Goal: Check status: Check status

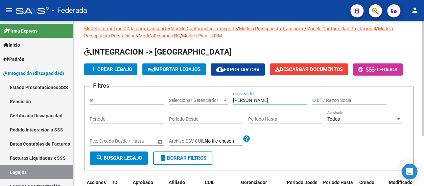
scroll to position [6, 0]
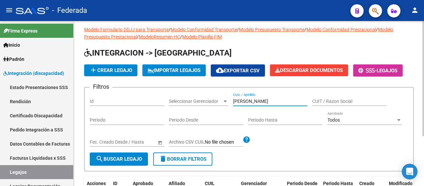
drag, startPoint x: 270, startPoint y: 100, endPoint x: 211, endPoint y: 98, distance: 59.2
click at [211, 98] on div "Filtros Id Seleccionar Gerenciador Seleccionar Gerenciador [PERSON_NAME] / Apel…" at bounding box center [249, 123] width 318 height 60
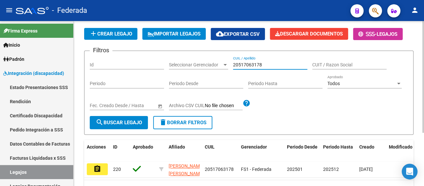
scroll to position [79, 0]
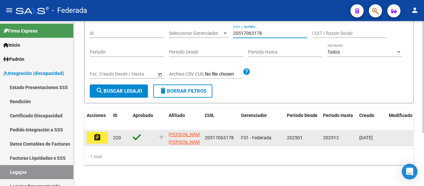
type input "20517063178"
drag, startPoint x: 234, startPoint y: 131, endPoint x: 203, endPoint y: 132, distance: 30.6
click at [203, 132] on datatable-body-cell "20517063178" at bounding box center [220, 138] width 36 height 16
copy span "20517063178"
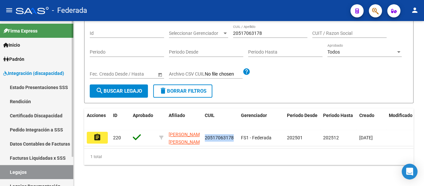
click at [37, 158] on link "Facturas Liquidadas x SSS" at bounding box center [36, 158] width 73 height 14
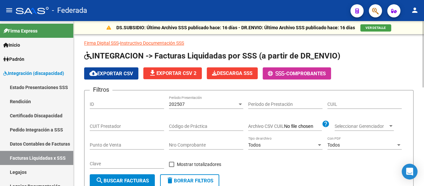
click at [191, 105] on div "202507" at bounding box center [203, 105] width 68 height 6
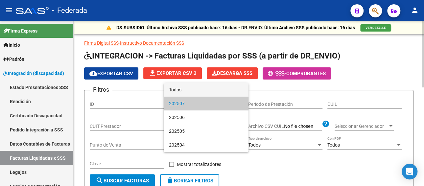
drag, startPoint x: 190, startPoint y: 91, endPoint x: 311, endPoint y: 104, distance: 121.6
click at [190, 91] on span "Todos" at bounding box center [206, 90] width 74 height 14
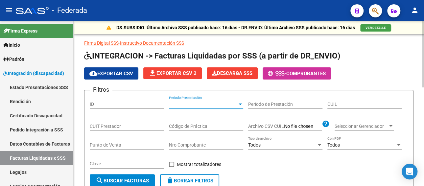
click at [339, 105] on input "CUIL" at bounding box center [364, 105] width 74 height 6
paste input "20-51706317-8"
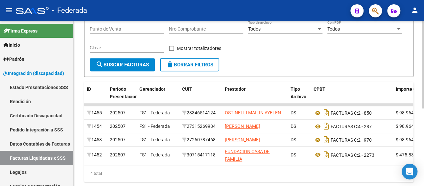
scroll to position [131, 0]
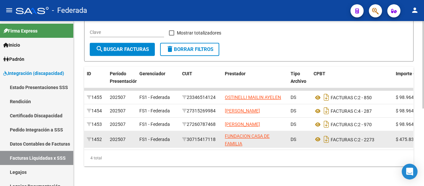
type input "20-51706317-8"
drag, startPoint x: 218, startPoint y: 147, endPoint x: 191, endPoint y: 150, distance: 27.7
click at [191, 143] on div "30715417118" at bounding box center [200, 140] width 37 height 8
copy div "30715417118"
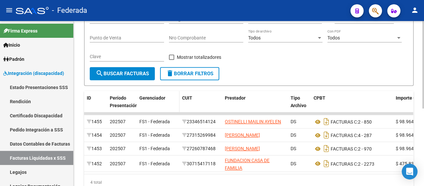
scroll to position [33, 0]
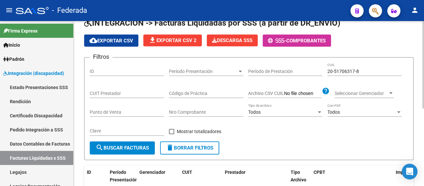
click at [129, 93] on input "CUIT Prestador" at bounding box center [127, 94] width 74 height 6
paste input "30-71541711-8"
type input "30-71541711-8"
click at [123, 148] on span "search Buscar Facturas" at bounding box center [122, 148] width 53 height 6
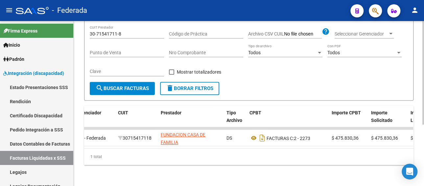
scroll to position [0, 65]
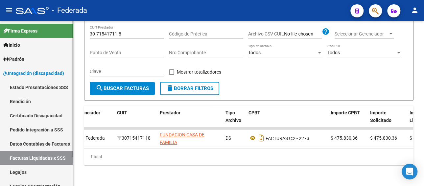
click at [46, 131] on link "Pedido Integración a SSS" at bounding box center [36, 130] width 73 height 14
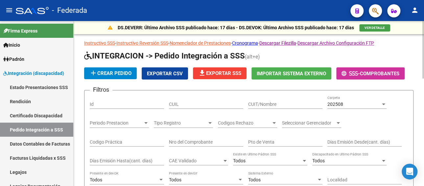
click at [275, 106] on div "CUIT/Nombre" at bounding box center [285, 102] width 74 height 13
paste input "30715417118"
type input "30715417118"
click at [347, 103] on div "202508" at bounding box center [353, 105] width 53 height 6
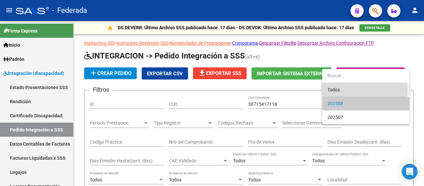
click at [343, 90] on span "Todos" at bounding box center [365, 90] width 77 height 14
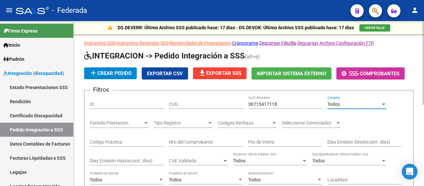
scroll to position [131, 0]
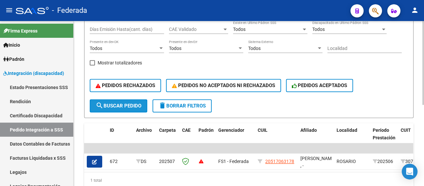
click at [122, 107] on span "search Buscar Pedido" at bounding box center [119, 106] width 46 height 6
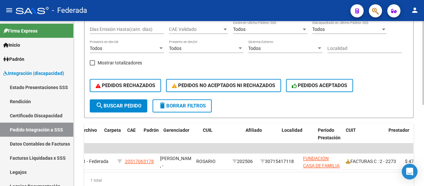
scroll to position [0, 49]
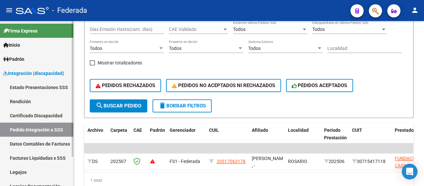
click at [24, 171] on link "Legajos" at bounding box center [36, 172] width 73 height 14
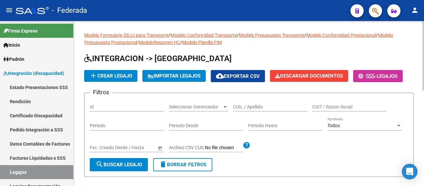
click at [249, 105] on input "CUIL / Apellido" at bounding box center [270, 107] width 74 height 6
paste input "[GEOGRAPHIC_DATA]"
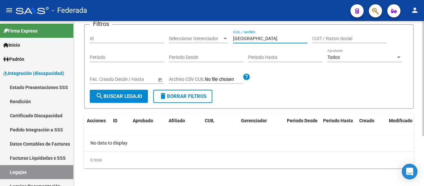
scroll to position [71, 0]
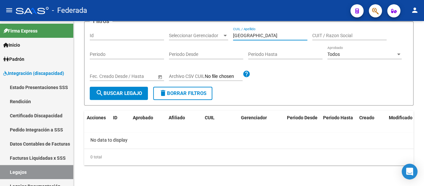
type input "[GEOGRAPHIC_DATA]"
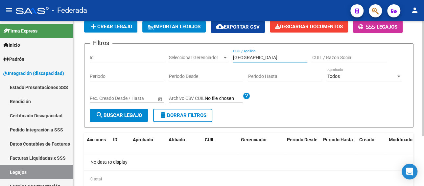
scroll to position [38, 0]
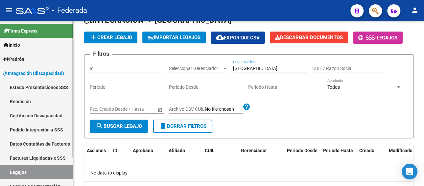
click at [40, 156] on link "Facturas Liquidadas x SSS" at bounding box center [36, 158] width 73 height 14
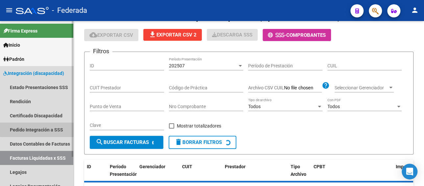
click at [41, 127] on link "Pedido Integración a SSS" at bounding box center [36, 130] width 73 height 14
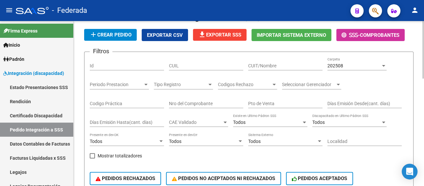
click at [197, 68] on div "CUIL" at bounding box center [206, 63] width 74 height 13
paste input "20545012430"
type input "20545012430"
click at [342, 64] on span "202508" at bounding box center [335, 65] width 16 height 5
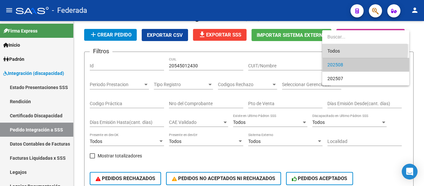
click at [338, 49] on span "Todos" at bounding box center [365, 51] width 77 height 14
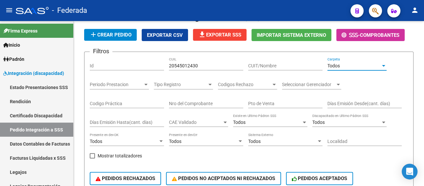
scroll to position [137, 0]
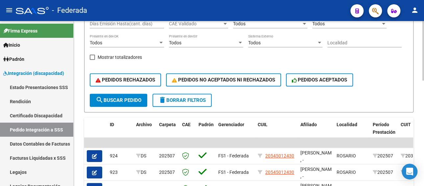
click at [117, 100] on span "search Buscar Pedido" at bounding box center [119, 100] width 46 height 6
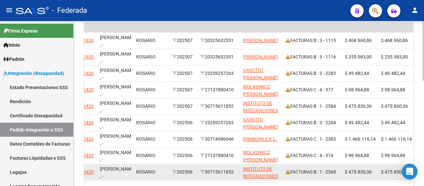
scroll to position [269, 0]
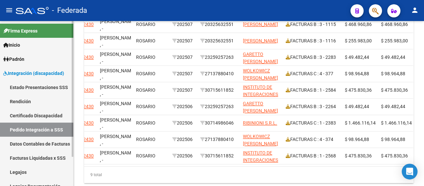
click at [30, 155] on link "Facturas Liquidadas x SSS" at bounding box center [36, 158] width 73 height 14
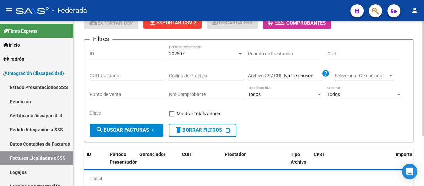
scroll to position [39, 0]
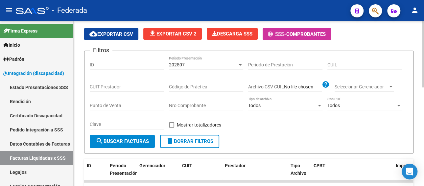
paste input "30-71541711-8"
click at [125, 84] on input "CUIT Prestador" at bounding box center [127, 87] width 74 height 6
type input "30-71541711-8"
click at [211, 62] on div "202507" at bounding box center [203, 65] width 68 height 6
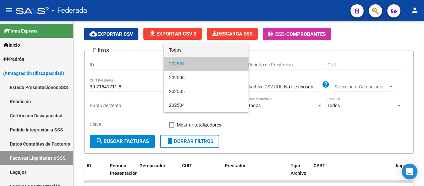
click at [190, 53] on span "Todos" at bounding box center [206, 50] width 74 height 14
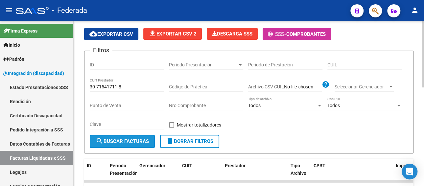
click at [122, 140] on span "search Buscar Facturas" at bounding box center [122, 141] width 53 height 6
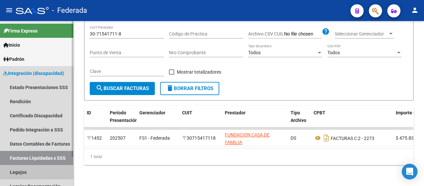
click at [28, 170] on link "Legajos" at bounding box center [36, 172] width 73 height 14
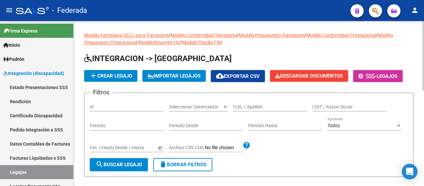
click at [246, 109] on div "CUIL / Apellido" at bounding box center [270, 104] width 74 height 13
paste input "20517063178"
type input "20517063178"
click at [133, 166] on span "search Buscar Legajo" at bounding box center [119, 165] width 46 height 6
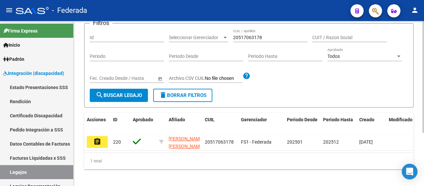
scroll to position [79, 0]
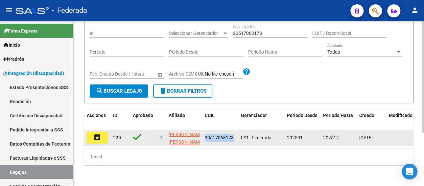
drag, startPoint x: 214, startPoint y: 130, endPoint x: 202, endPoint y: 131, distance: 11.2
click at [202, 131] on datatable-body-cell "20517063178" at bounding box center [220, 138] width 36 height 16
copy span "20517063178"
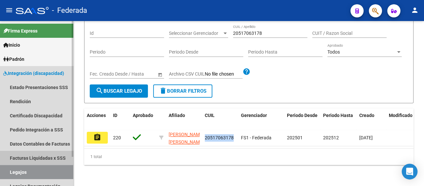
click at [53, 155] on link "Facturas Liquidadas x SSS" at bounding box center [36, 158] width 73 height 14
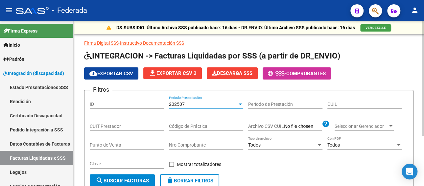
click at [218, 103] on div "202507" at bounding box center [203, 105] width 68 height 6
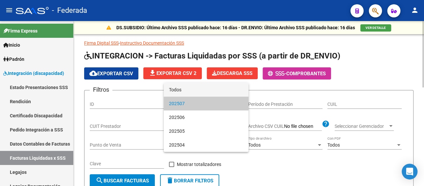
drag, startPoint x: 206, startPoint y: 87, endPoint x: 319, endPoint y: 100, distance: 114.1
click at [206, 87] on span "Todos" at bounding box center [206, 90] width 74 height 14
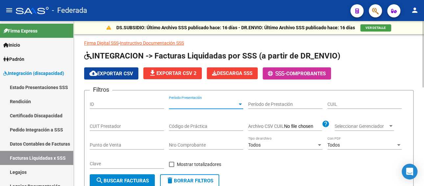
click at [364, 102] on input "CUIL" at bounding box center [364, 105] width 74 height 6
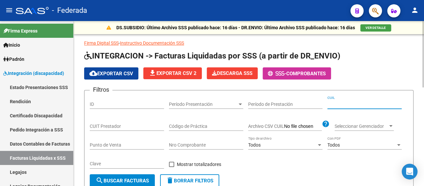
paste input "20-51706317-8"
type input "20-51706317-8"
click at [125, 176] on button "search Buscar Facturas" at bounding box center [122, 180] width 65 height 13
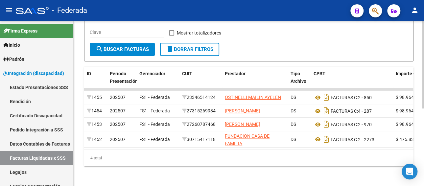
click at [129, 49] on span "search Buscar Facturas" at bounding box center [122, 49] width 53 height 6
click at [33, 130] on link "Pedido Integración a SSS" at bounding box center [36, 130] width 73 height 14
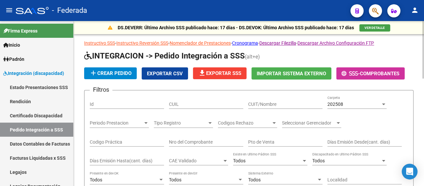
click at [182, 104] on input "CUIL" at bounding box center [206, 105] width 74 height 6
paste input "20517063178"
type input "20517063178"
click at [345, 103] on div "202508" at bounding box center [353, 105] width 53 height 6
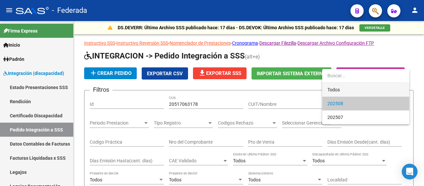
click at [337, 89] on span "Todos" at bounding box center [365, 90] width 77 height 14
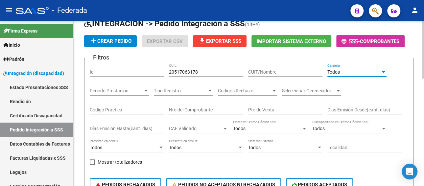
scroll to position [66, 0]
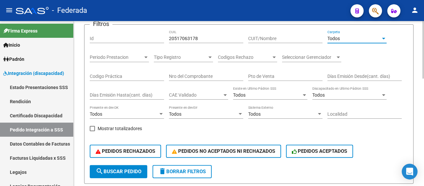
click at [125, 170] on span "search Buscar Pedido" at bounding box center [119, 172] width 46 height 6
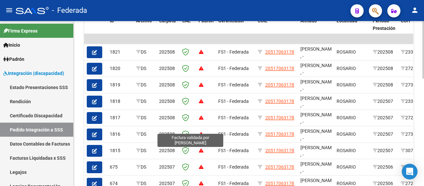
scroll to position [230, 0]
